Goal: Download file/media

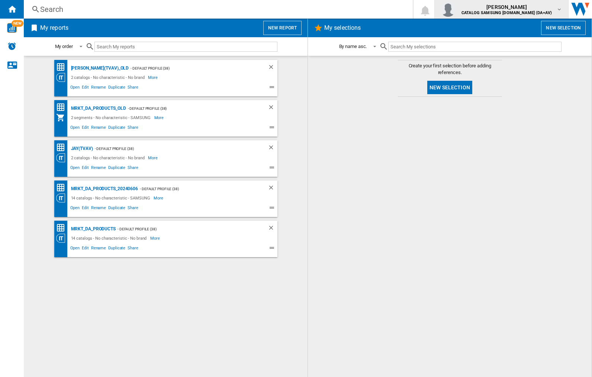
click at [455, 9] on img "button" at bounding box center [448, 9] width 15 height 15
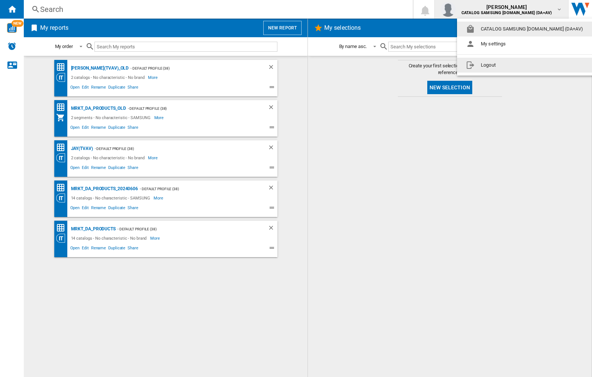
click at [514, 65] on button "Logout" at bounding box center [526, 65] width 138 height 15
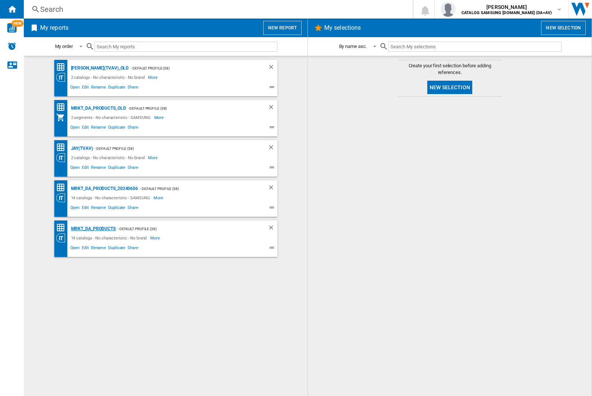
click at [93, 229] on div "MRKT_DA_PRODUCTS" at bounding box center [92, 228] width 46 height 9
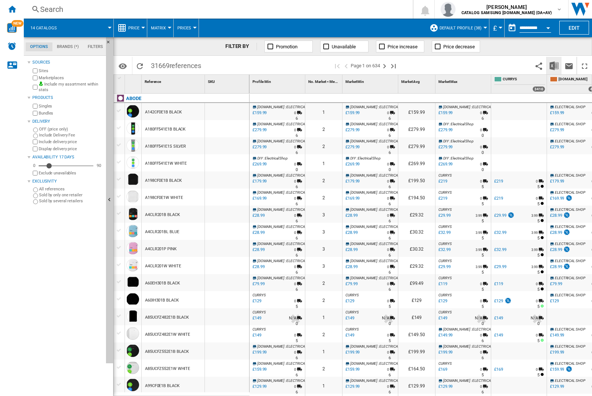
click at [554, 65] on img "Download in Excel" at bounding box center [554, 65] width 9 height 9
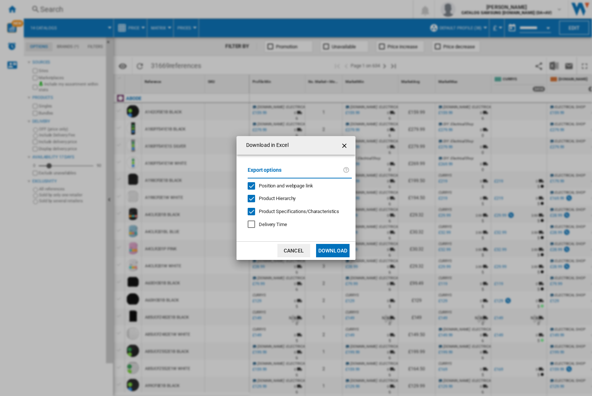
click at [281, 186] on span "Position and webpage link" at bounding box center [286, 186] width 54 height 6
click at [333, 251] on button "Download" at bounding box center [332, 250] width 33 height 13
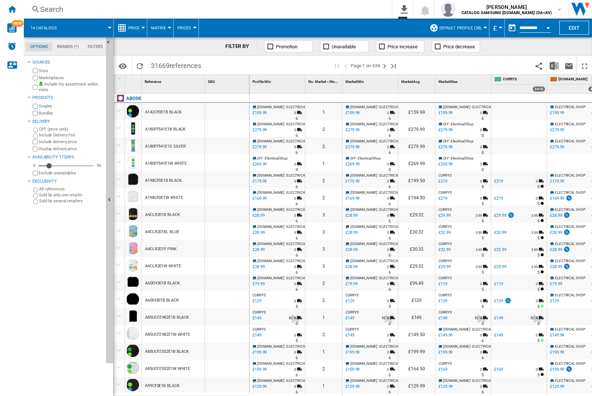
click at [542, 49] on div "FILTER BY Promotion Unavailable Price increase Price decrease" at bounding box center [352, 46] width 479 height 19
